Goal: Complete application form

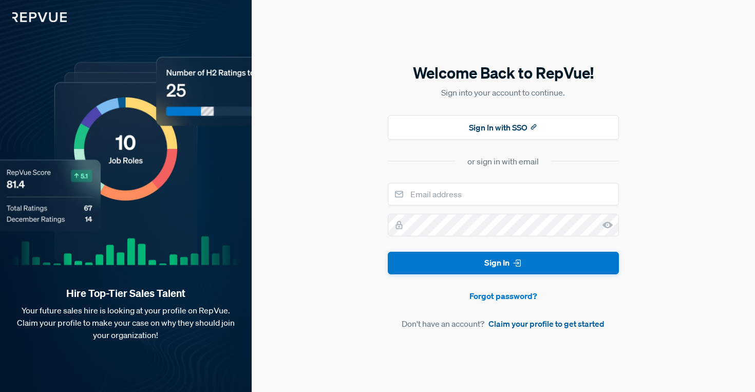
click at [522, 324] on link "Claim your profile to get started" at bounding box center [547, 324] width 116 height 12
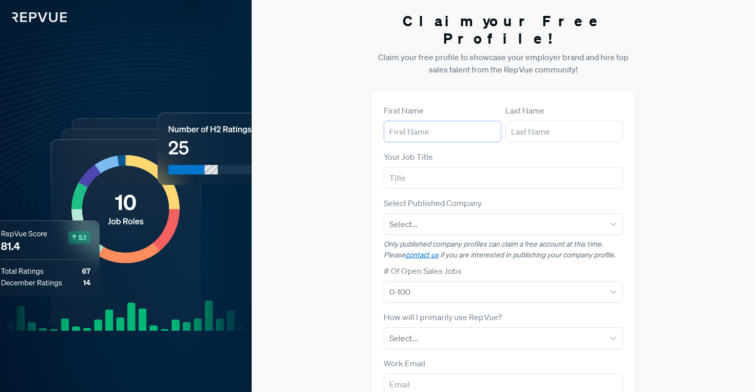
click at [416, 121] on input "text" at bounding box center [443, 132] width 118 height 22
type input "Rose"
type input "[PERSON_NAME]"
type input "Attentive Mobile"
type input "[EMAIL_ADDRESS][DOMAIN_NAME]"
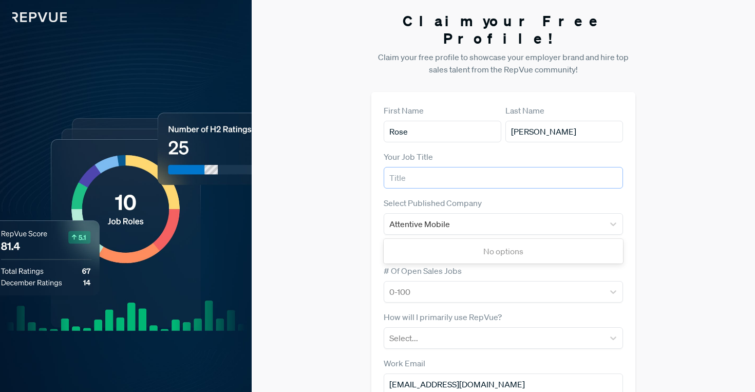
click at [407, 167] on input "text" at bounding box center [504, 178] width 240 height 22
type input "Account Executive"
click at [594, 217] on div "Attentive Mobile" at bounding box center [495, 224] width 210 height 14
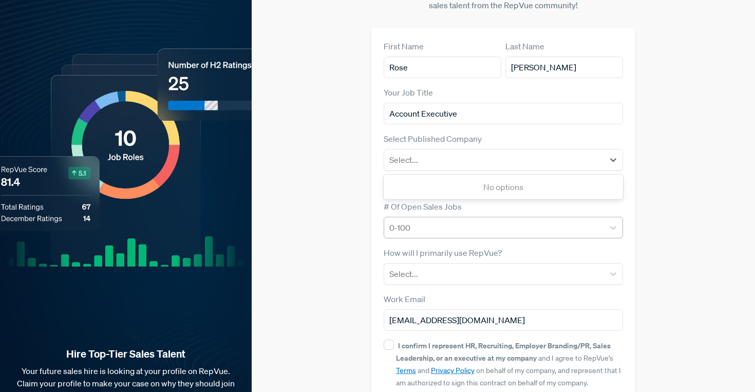
scroll to position [65, 0]
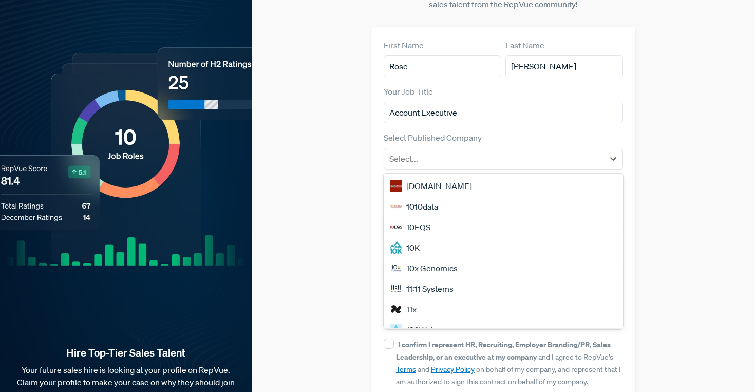
click at [341, 273] on div "Claim your Free Profile! Claim your free profile to showcase your employer bran…" at bounding box center [504, 193] width 504 height 517
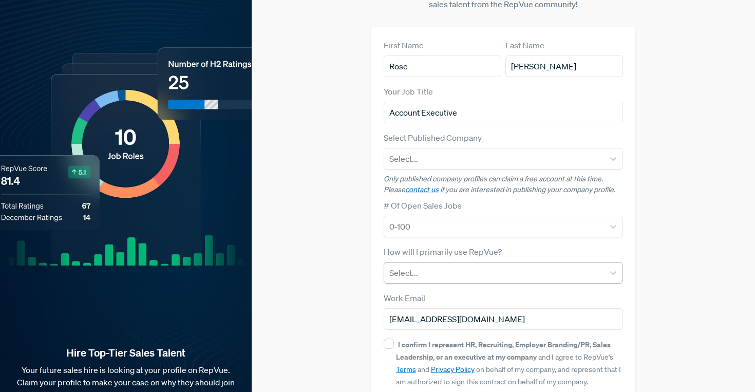
click at [417, 266] on div at bounding box center [495, 273] width 210 height 14
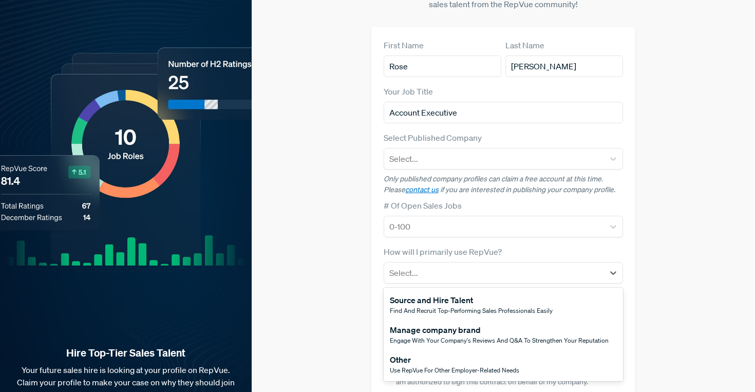
click at [429, 336] on span "Engage with your company's reviews and Q&A to strengthen your reputation" at bounding box center [499, 340] width 219 height 9
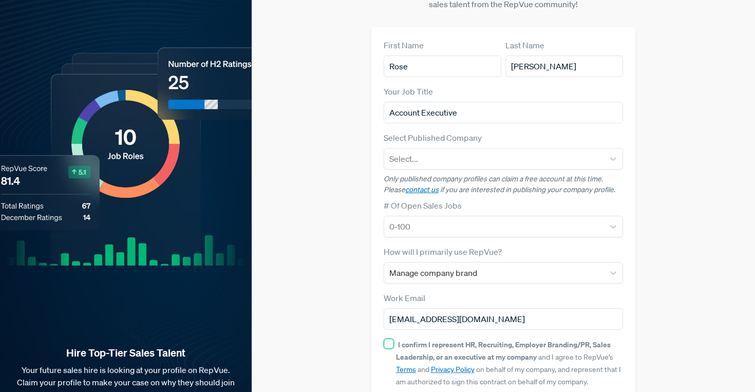
click at [391, 339] on input "I confirm I represent HR, Recruiting, Employer Branding/PR, Sales Leadership, o…" at bounding box center [389, 344] width 10 height 10
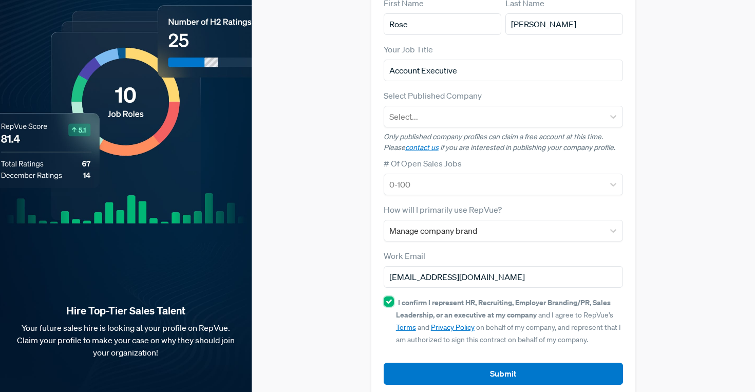
click at [388, 297] on input "I confirm I represent HR, Recruiting, Employer Branding/PR, Sales Leadership, o…" at bounding box center [389, 302] width 10 height 10
checkbox input "false"
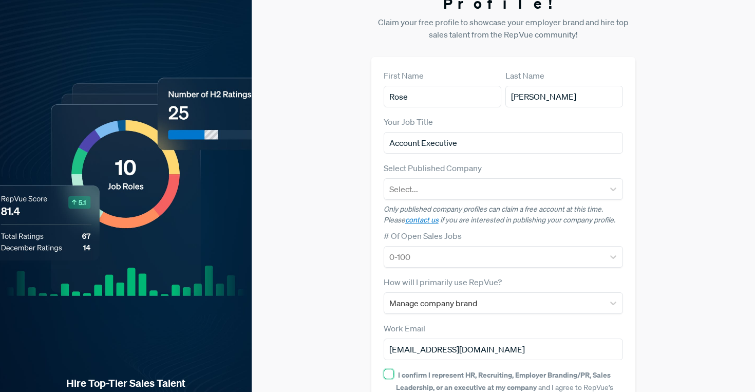
scroll to position [0, 0]
